Goal: Task Accomplishment & Management: Manage account settings

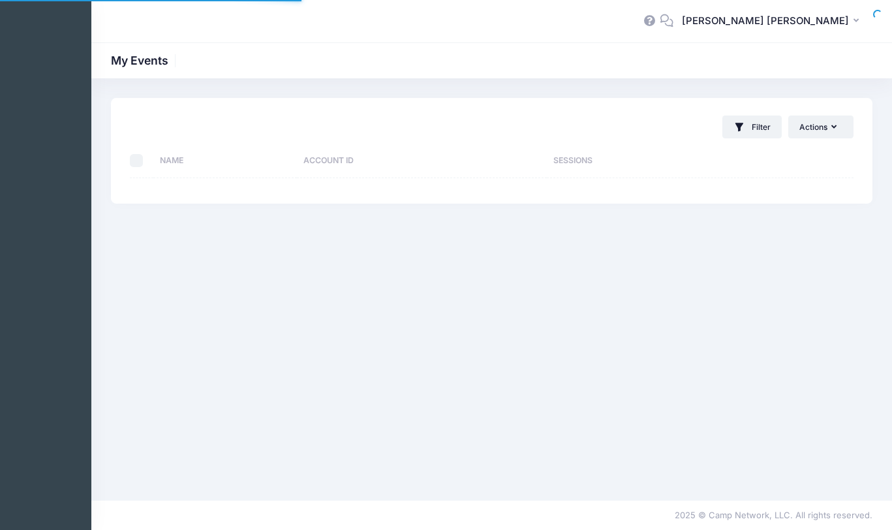
select select "10"
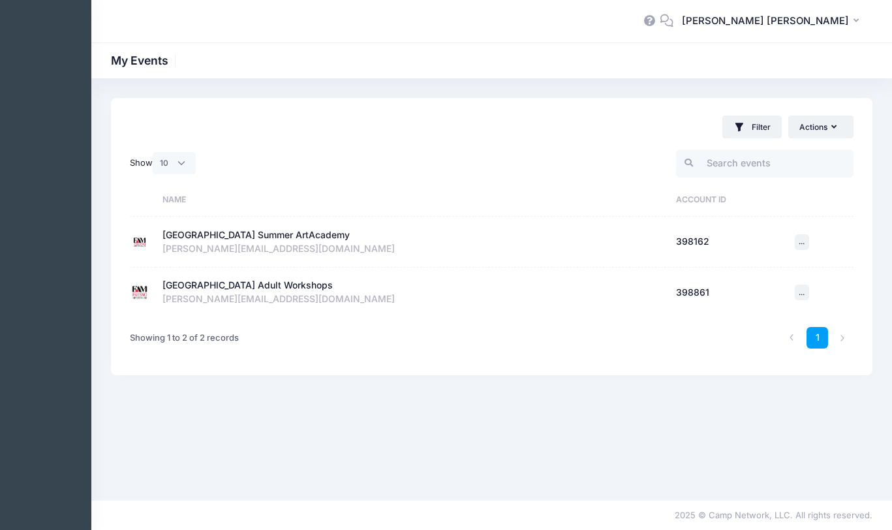
click at [250, 287] on div "[GEOGRAPHIC_DATA] Adult Workshops" at bounding box center [248, 286] width 170 height 14
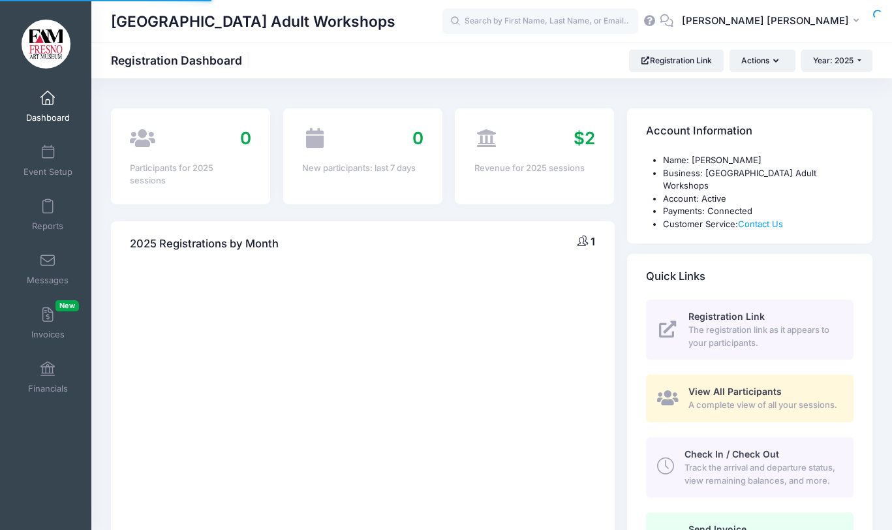
select select
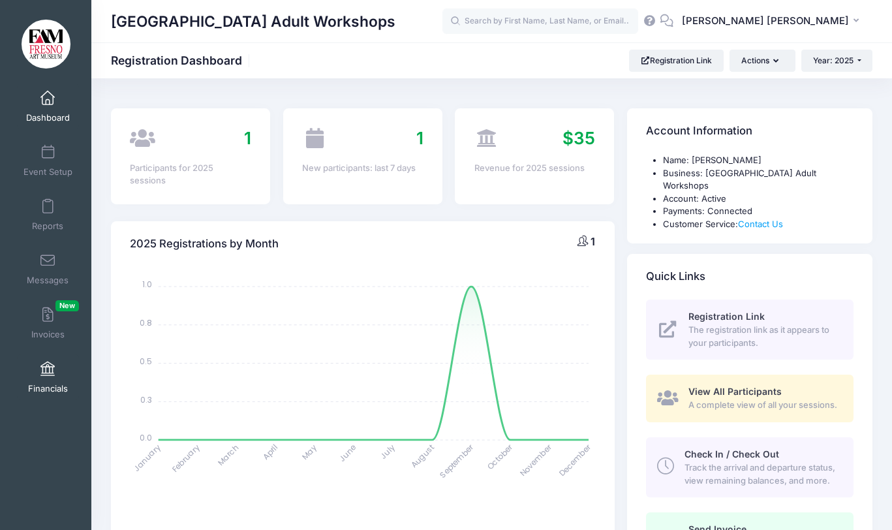
click at [48, 370] on span at bounding box center [48, 369] width 0 height 14
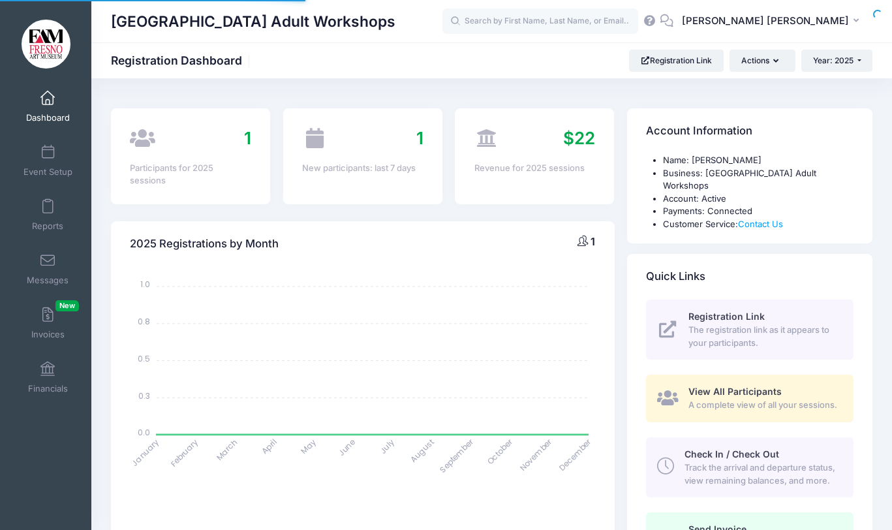
select select
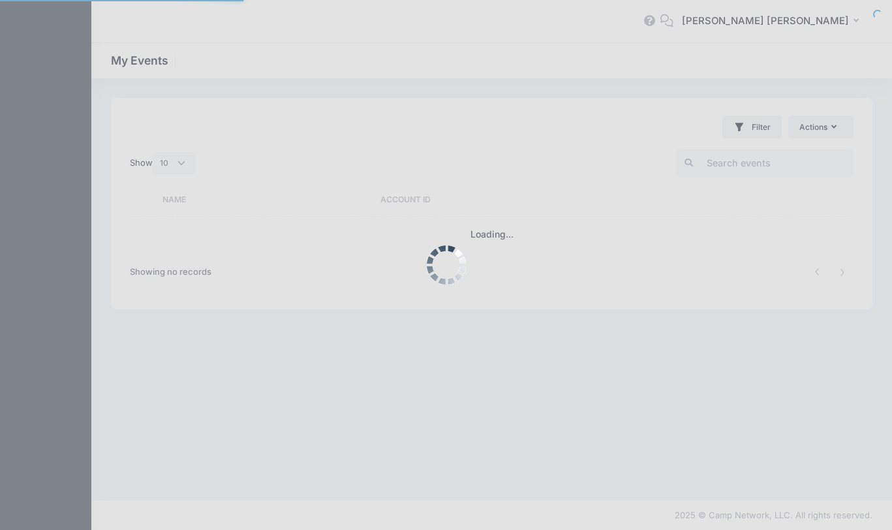
select select "10"
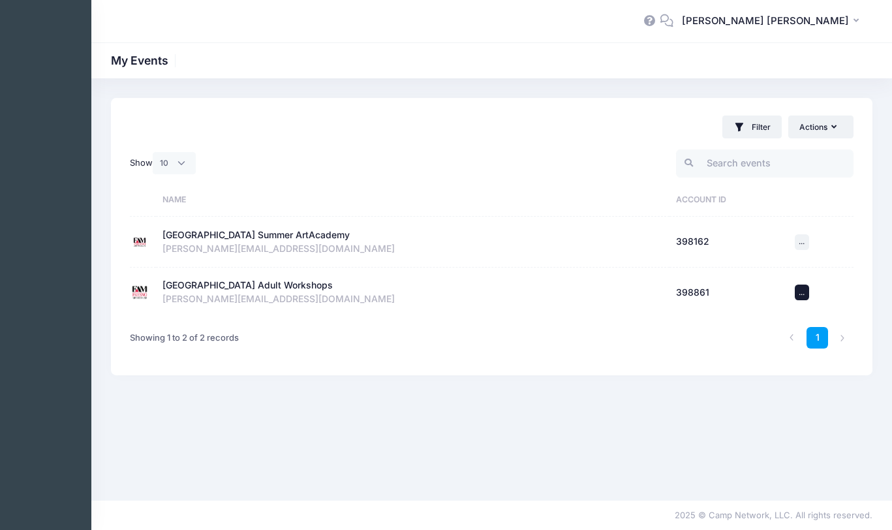
click at [801, 291] on span "..." at bounding box center [802, 292] width 6 height 9
click at [801, 290] on span "..." at bounding box center [802, 292] width 6 height 9
click at [228, 284] on div "[GEOGRAPHIC_DATA] Adult Workshops" at bounding box center [248, 286] width 170 height 14
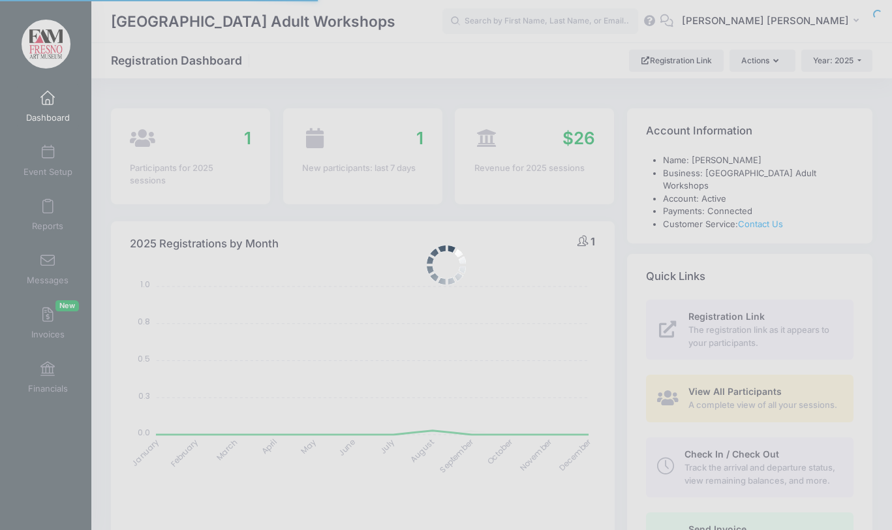
select select
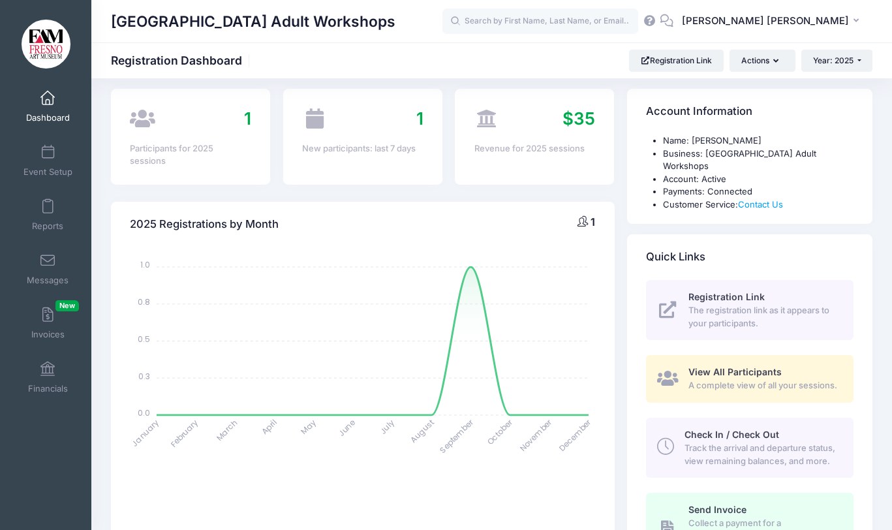
scroll to position [39, 0]
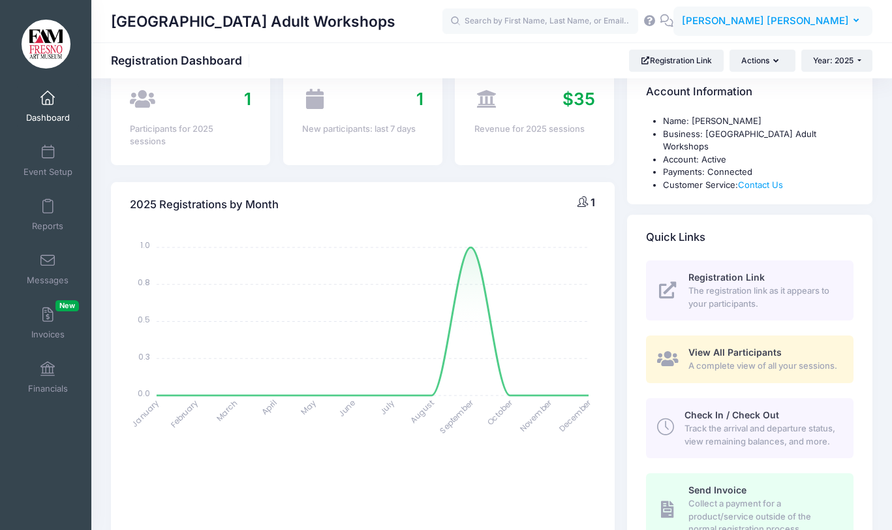
click at [856, 21] on icon "button" at bounding box center [859, 21] width 10 height 0
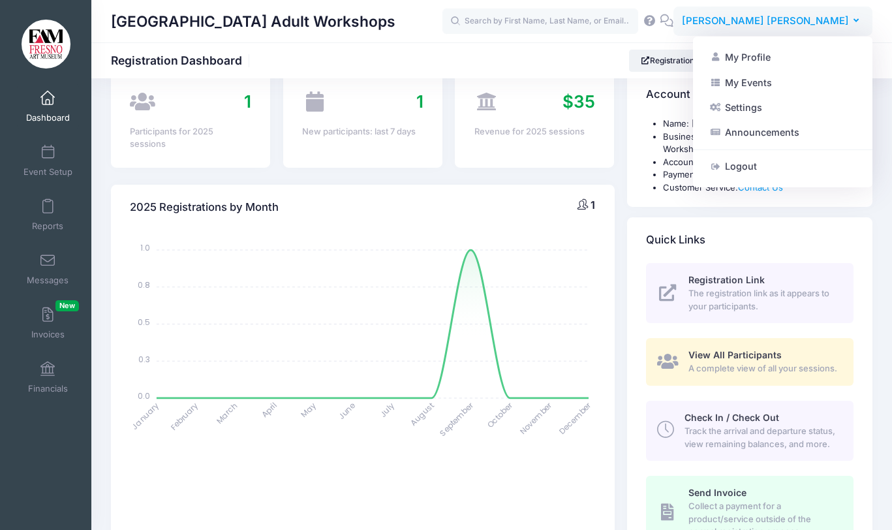
scroll to position [35, 0]
click at [750, 106] on link "Settings" at bounding box center [783, 107] width 159 height 25
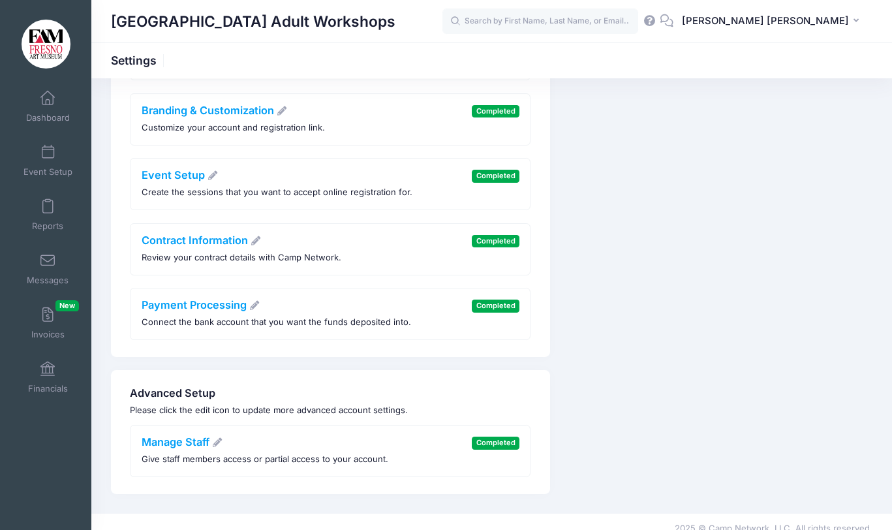
scroll to position [126, 0]
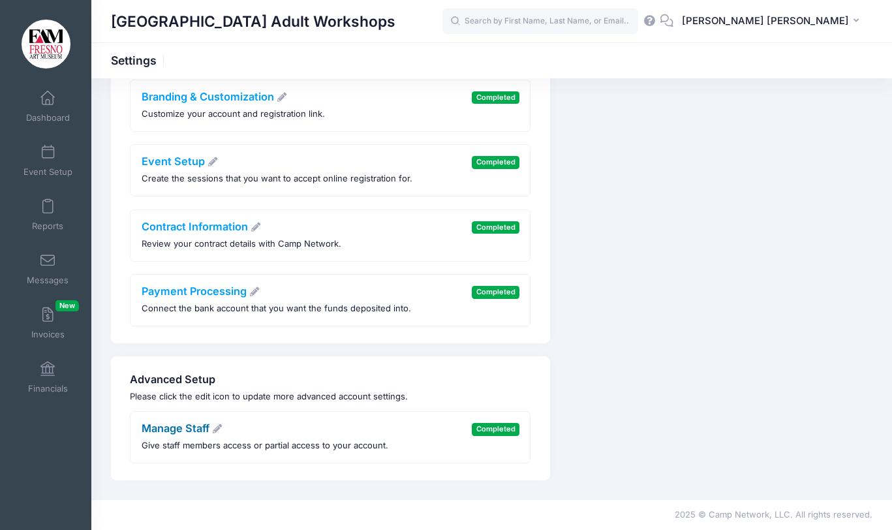
click at [169, 426] on link "Manage Staff" at bounding box center [183, 428] width 82 height 13
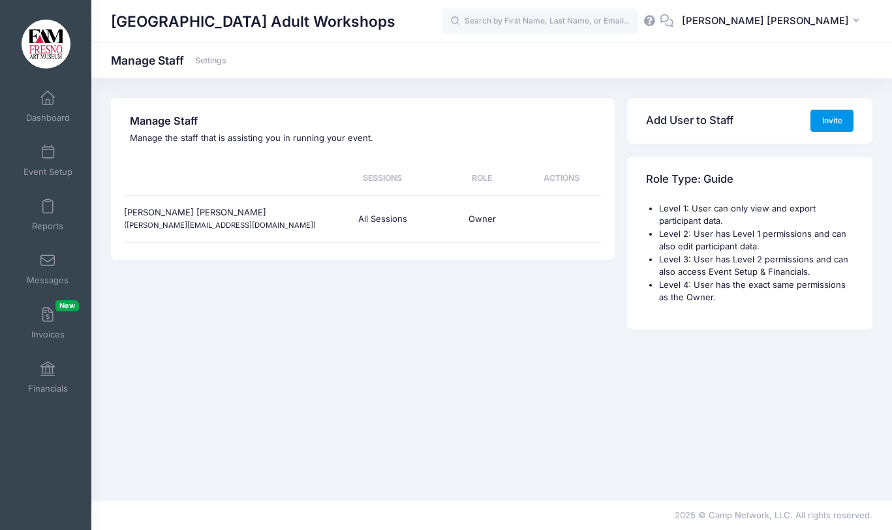
click at [825, 116] on button "Invite" at bounding box center [832, 121] width 43 height 22
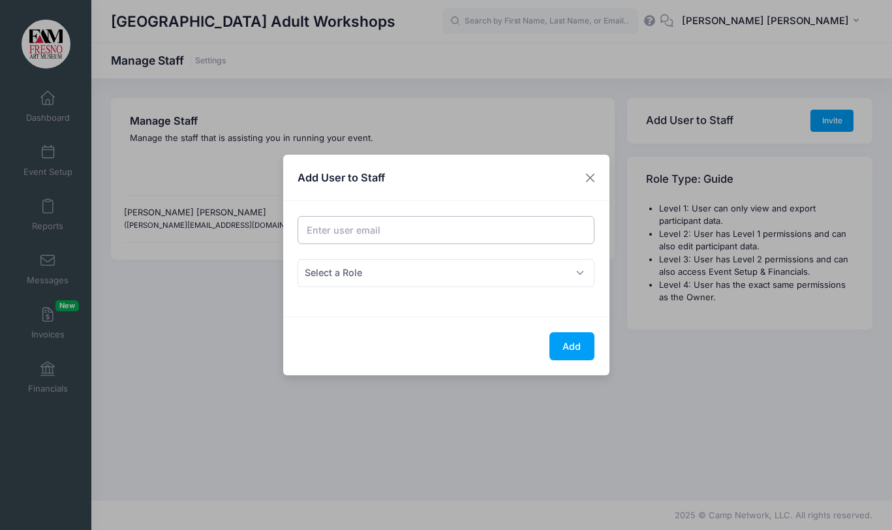
click at [324, 234] on input "Email address" at bounding box center [446, 230] width 297 height 28
type input "i"
type input "[EMAIL_ADDRESS][DOMAIN_NAME]"
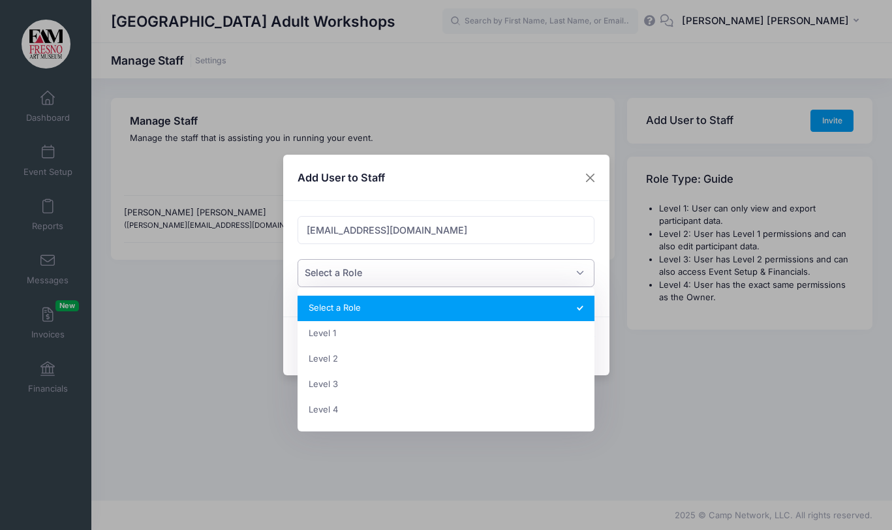
click at [581, 269] on span "Select a Role" at bounding box center [446, 273] width 297 height 28
select select "2"
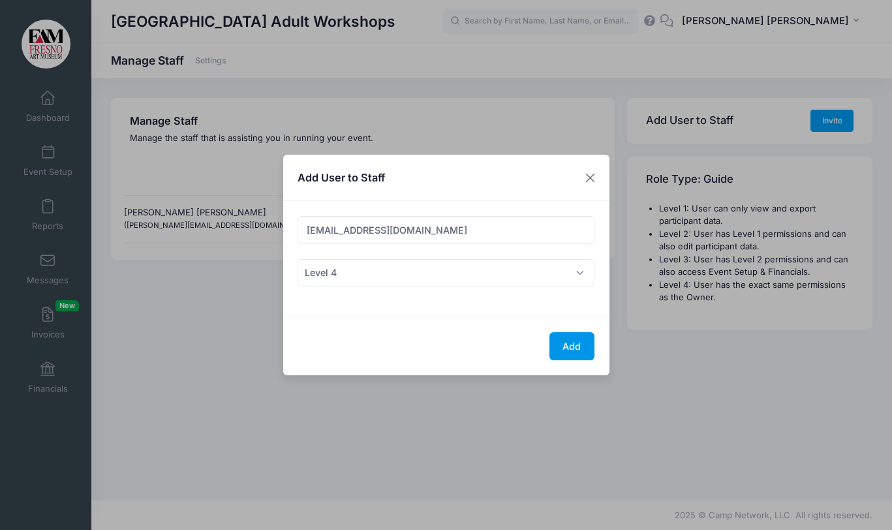
click at [569, 345] on button "Add" at bounding box center [572, 346] width 45 height 28
click at [589, 177] on button "Close" at bounding box center [589, 177] width 23 height 23
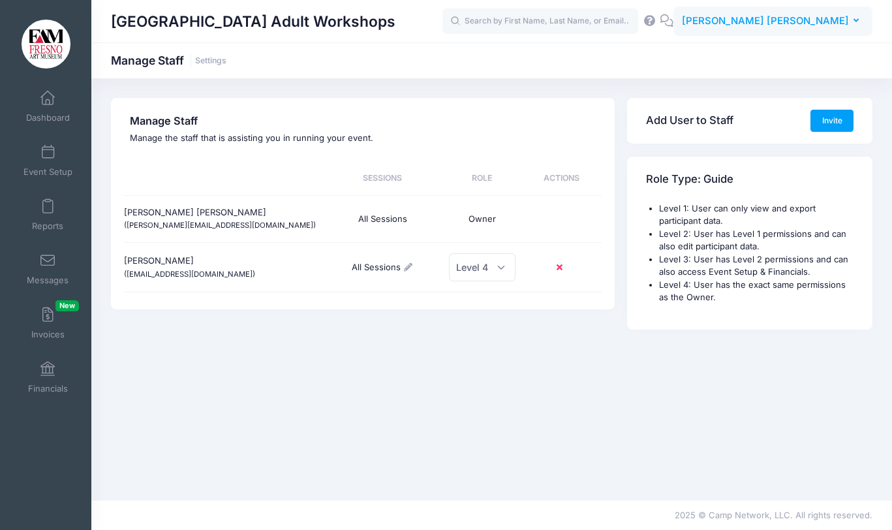
click at [858, 21] on icon "button" at bounding box center [859, 21] width 10 height 0
